Goal: Task Accomplishment & Management: Manage account settings

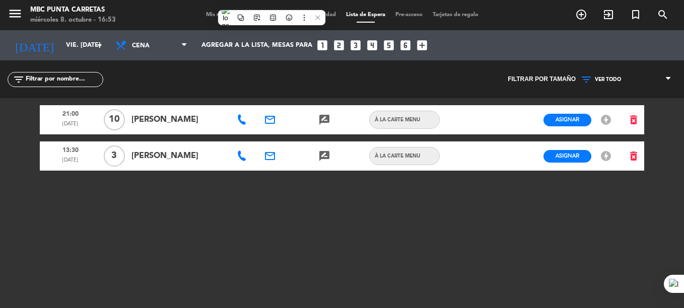
click at [201, 17] on span "Mis reservas" at bounding box center [222, 15] width 42 height 6
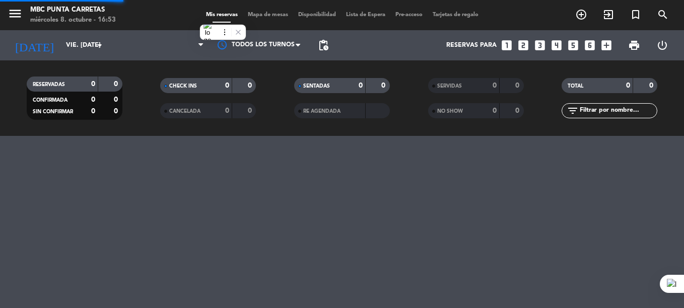
click at [201, 17] on span "Mis reservas" at bounding box center [222, 15] width 42 height 6
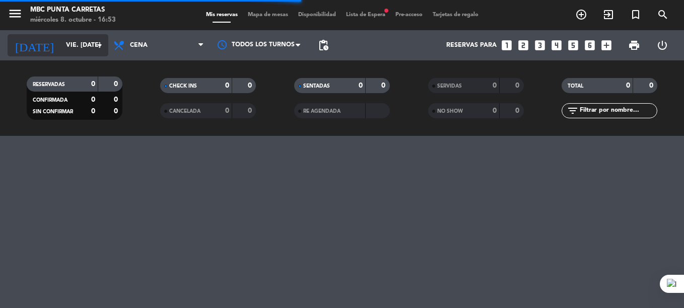
click at [68, 48] on input "vie. [DATE]" at bounding box center [103, 45] width 85 height 17
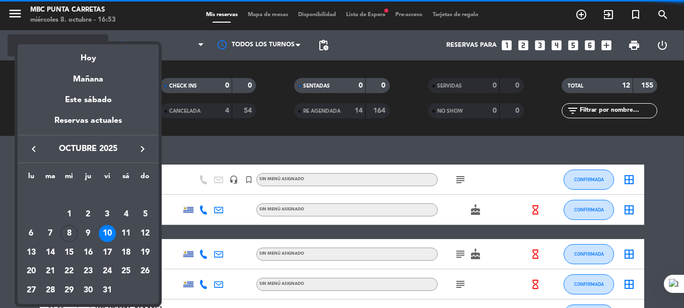
click at [68, 48] on div "Hoy" at bounding box center [88, 54] width 141 height 21
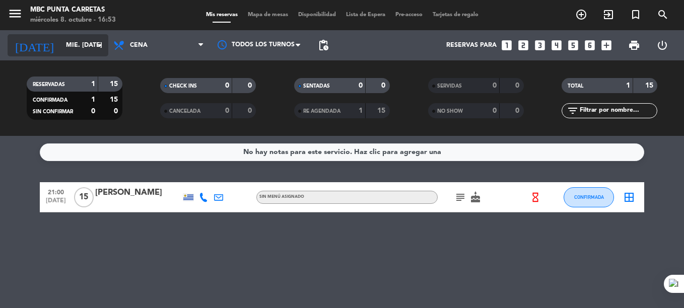
click at [61, 41] on input "mié. [DATE]" at bounding box center [103, 45] width 85 height 17
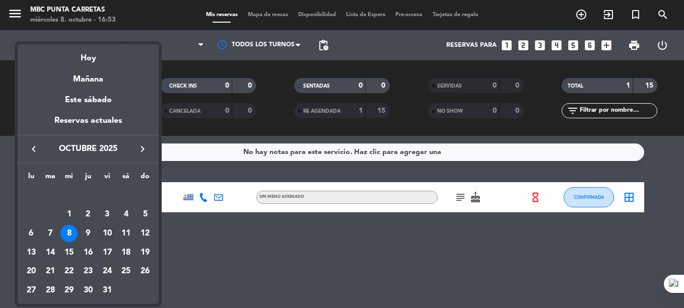
click at [104, 238] on div "10" at bounding box center [107, 233] width 17 height 17
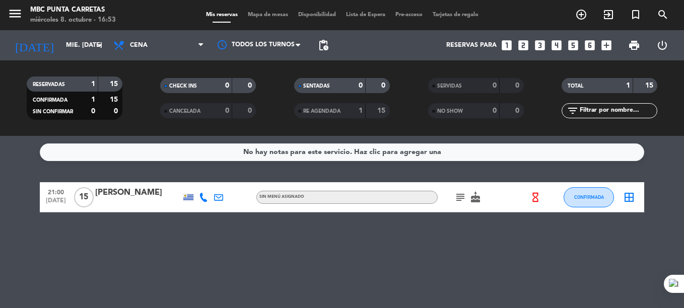
type input "vie. [DATE]"
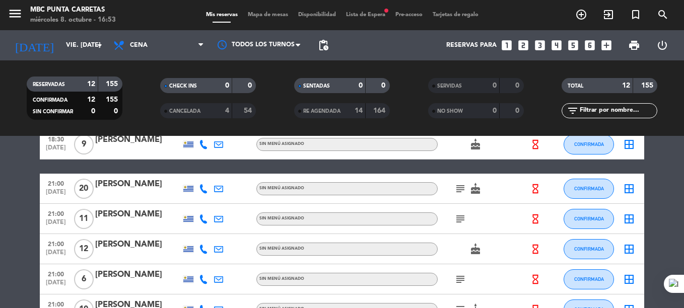
scroll to position [139, 0]
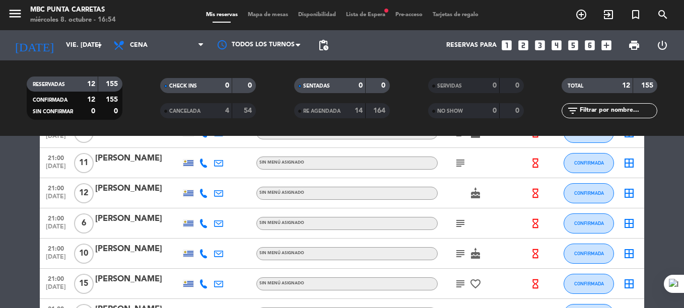
click at [369, 14] on span "Lista de Espera fiber_manual_record" at bounding box center [365, 15] width 49 height 6
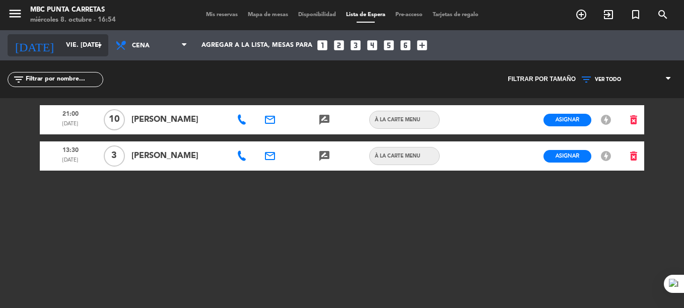
click at [61, 42] on input "vie. [DATE]" at bounding box center [103, 45] width 85 height 17
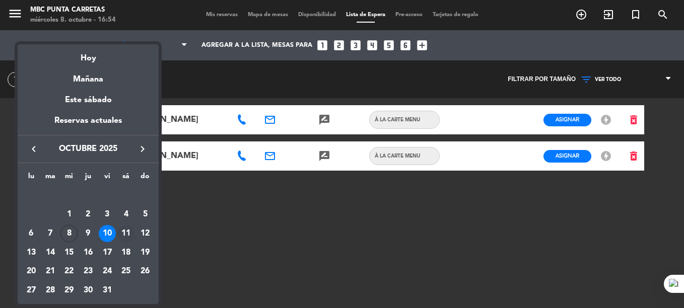
click at [129, 236] on div "11" at bounding box center [125, 233] width 17 height 17
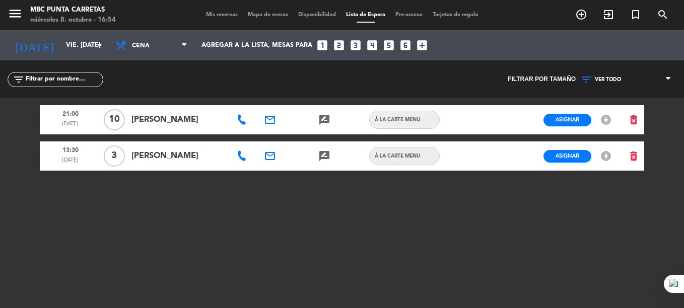
type input "sáb. [DATE]"
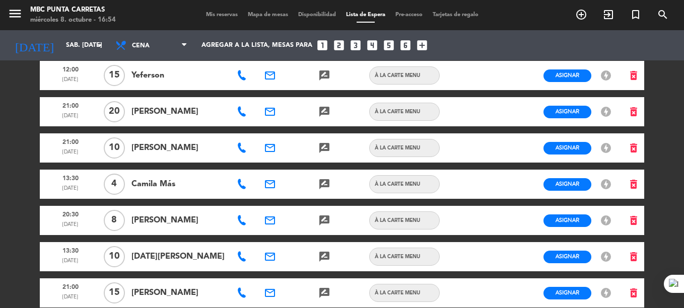
scroll to position [81, 0]
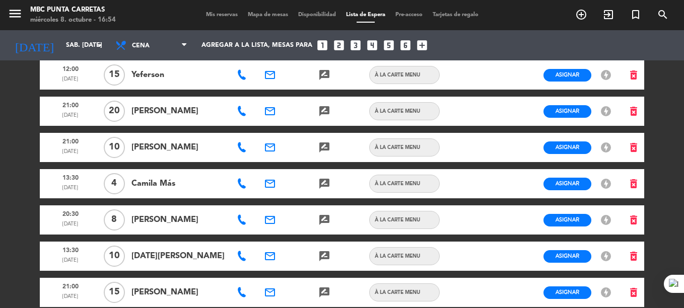
click at [244, 260] on icon at bounding box center [242, 256] width 10 height 10
click at [268, 237] on span "Copiar" at bounding box center [278, 238] width 21 height 11
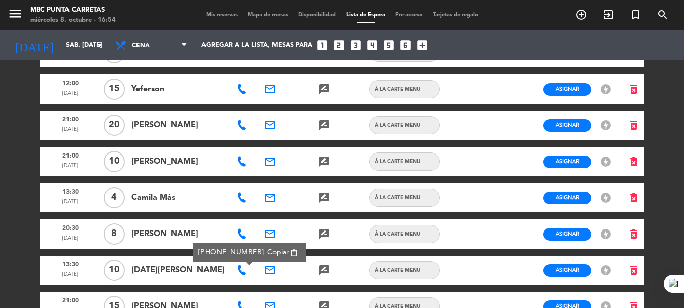
click at [259, 197] on div "email" at bounding box center [270, 197] width 27 height 29
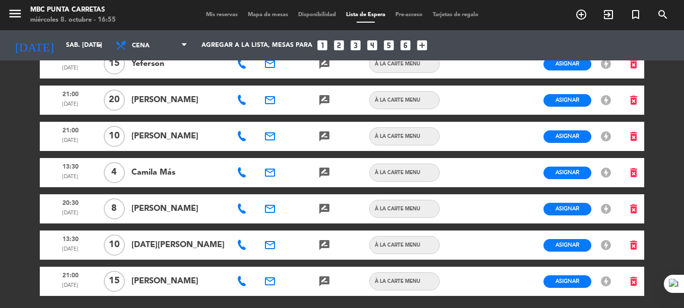
scroll to position [98, 0]
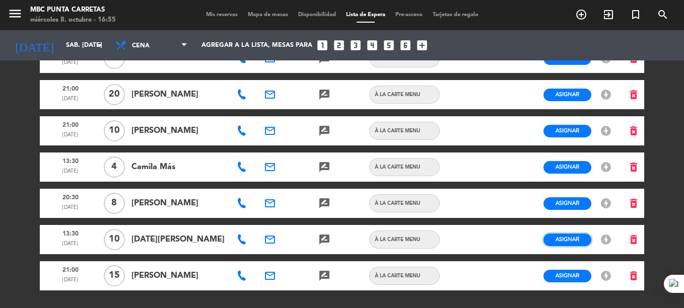
click at [570, 236] on span "Asignar" at bounding box center [568, 240] width 24 height 8
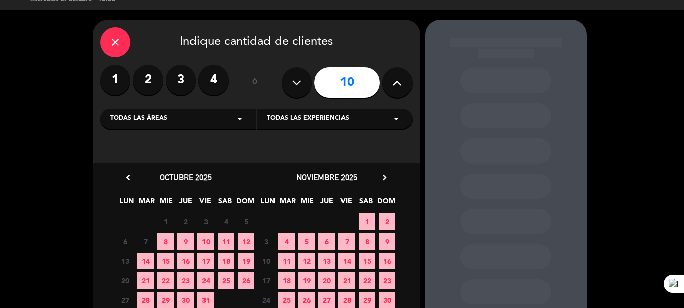
scroll to position [83, 0]
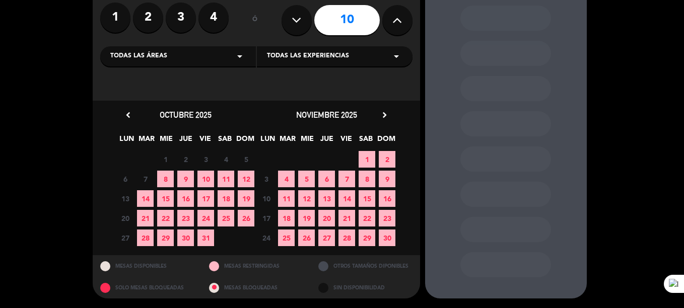
click at [207, 184] on span "10" at bounding box center [206, 179] width 17 height 17
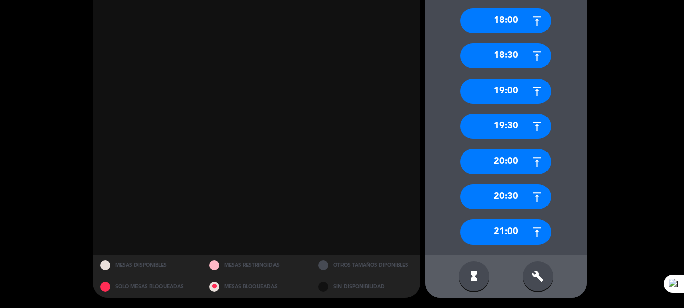
click at [520, 231] on div "21:00" at bounding box center [506, 232] width 91 height 25
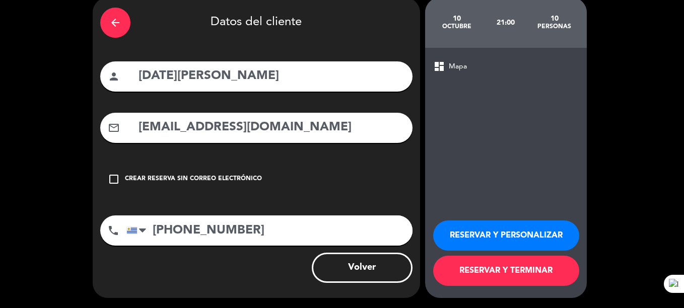
scroll to position [43, 0]
click at [515, 269] on button "RESERVAR Y TERMINAR" at bounding box center [506, 271] width 146 height 30
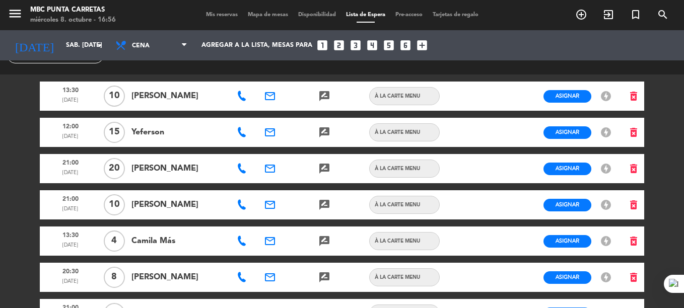
scroll to position [23, 0]
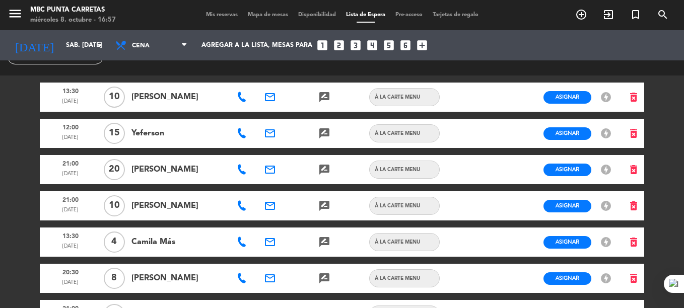
click at [241, 200] on div at bounding box center [242, 206] width 27 height 29
click at [244, 205] on icon at bounding box center [242, 206] width 10 height 10
click at [268, 188] on span "Copiar" at bounding box center [278, 188] width 21 height 11
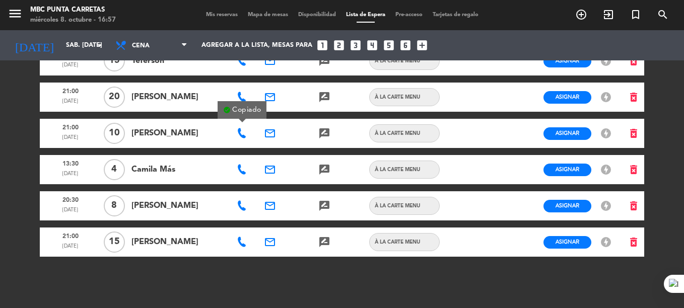
scroll to position [101, 0]
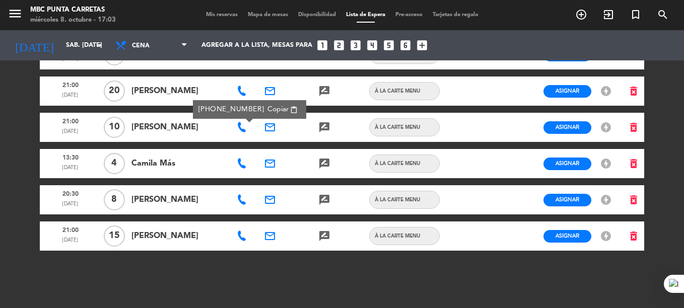
click at [213, 14] on span "Mis reservas" at bounding box center [222, 15] width 42 height 6
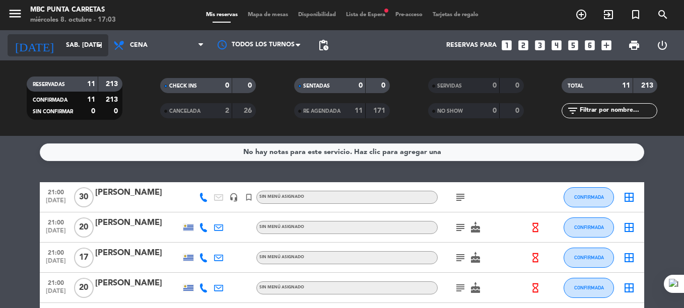
click at [61, 46] on input "sáb. [DATE]" at bounding box center [103, 45] width 85 height 17
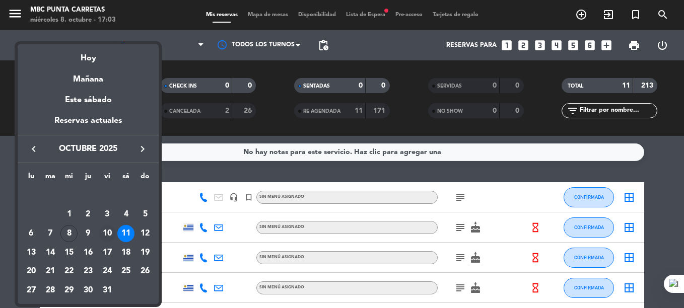
click at [111, 229] on div "10" at bounding box center [107, 233] width 17 height 17
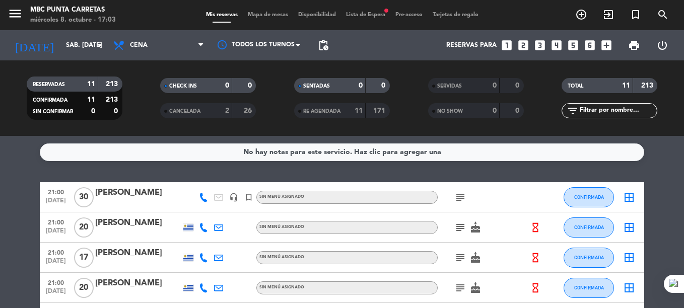
type input "vie. [DATE]"
